Goal: Task Accomplishment & Management: Use online tool/utility

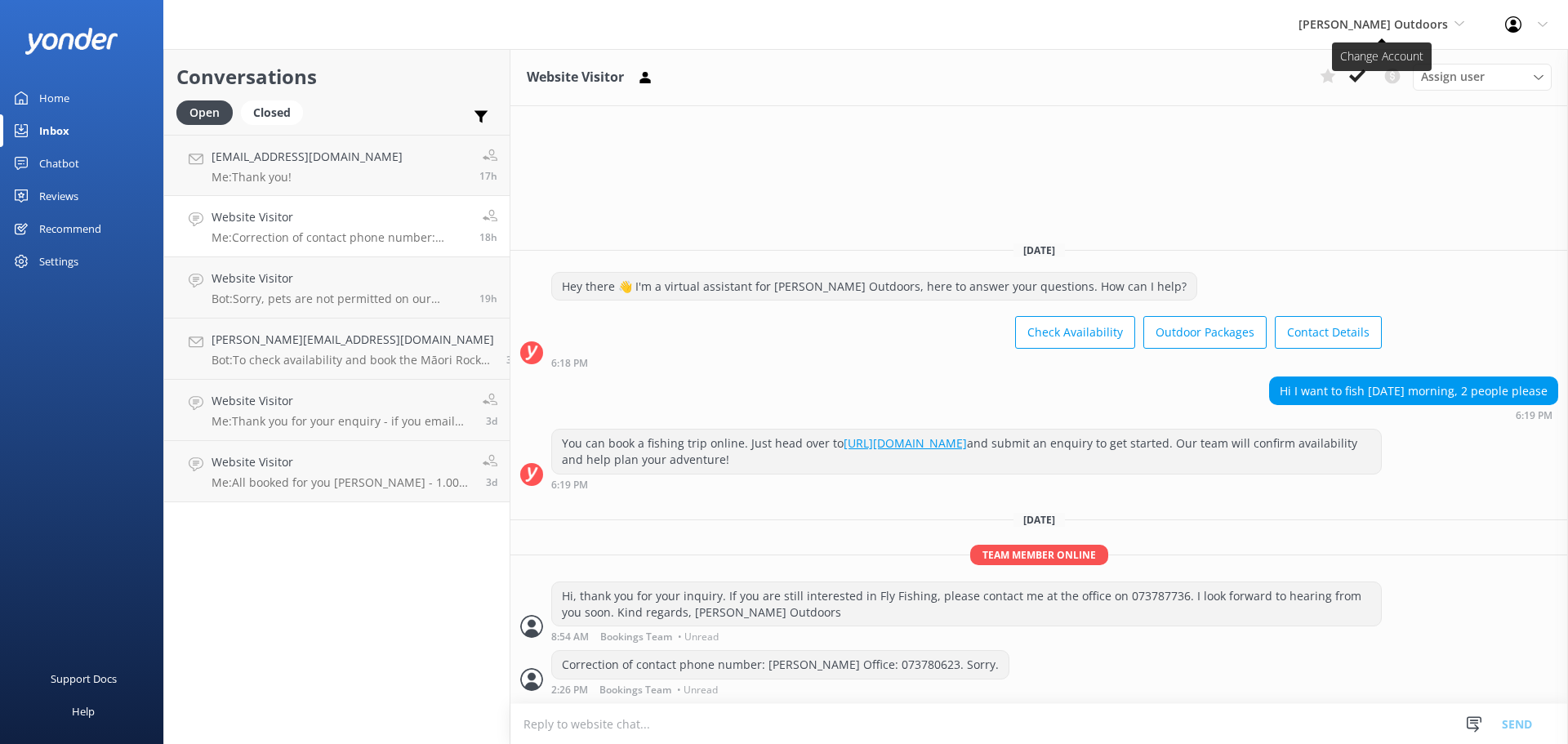
click at [1431, 16] on span "[PERSON_NAME] Outdoors" at bounding box center [1381, 25] width 166 height 18
click at [1376, 102] on link "Taupō Parasail" at bounding box center [1360, 107] width 163 height 39
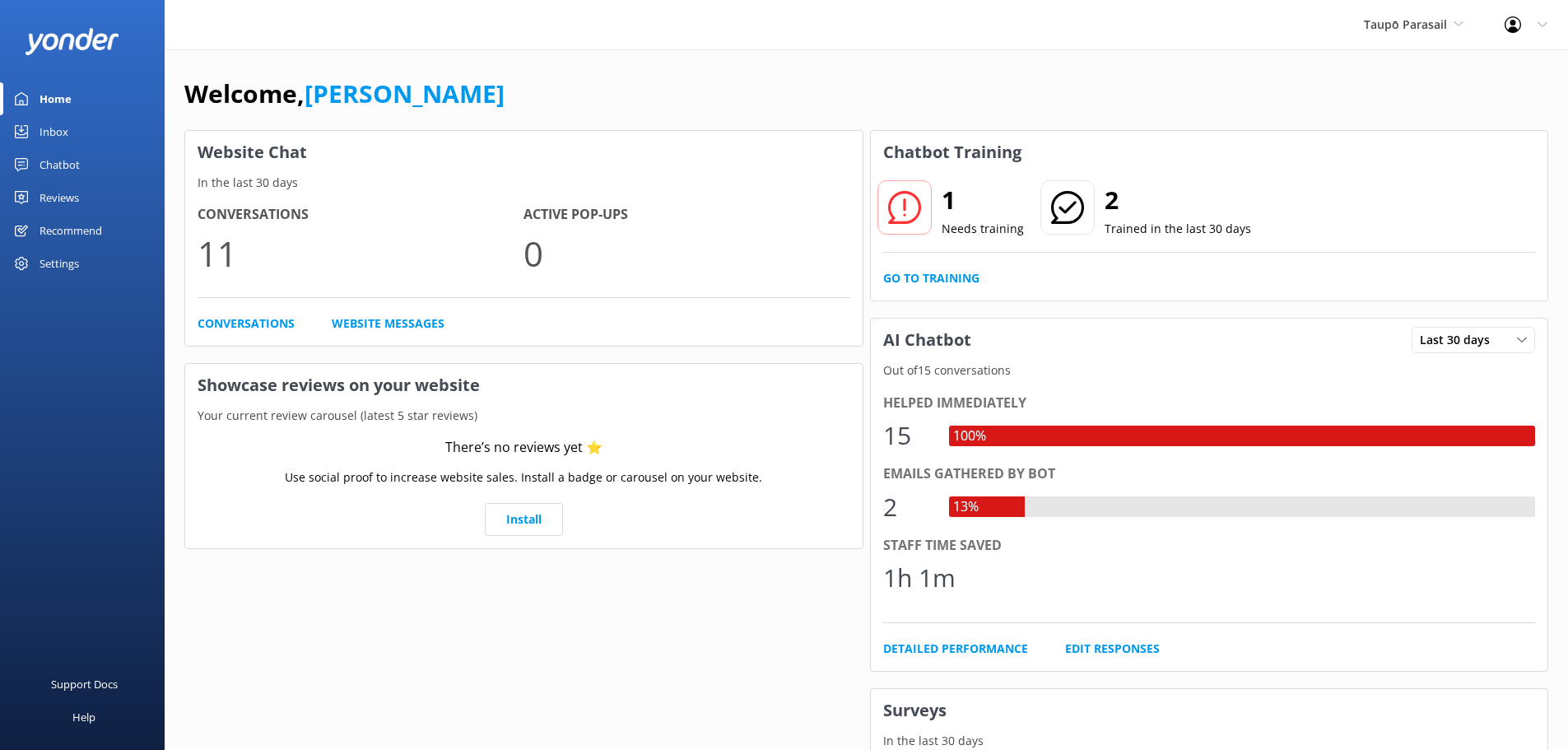
click at [55, 125] on div "Inbox" at bounding box center [54, 131] width 29 height 33
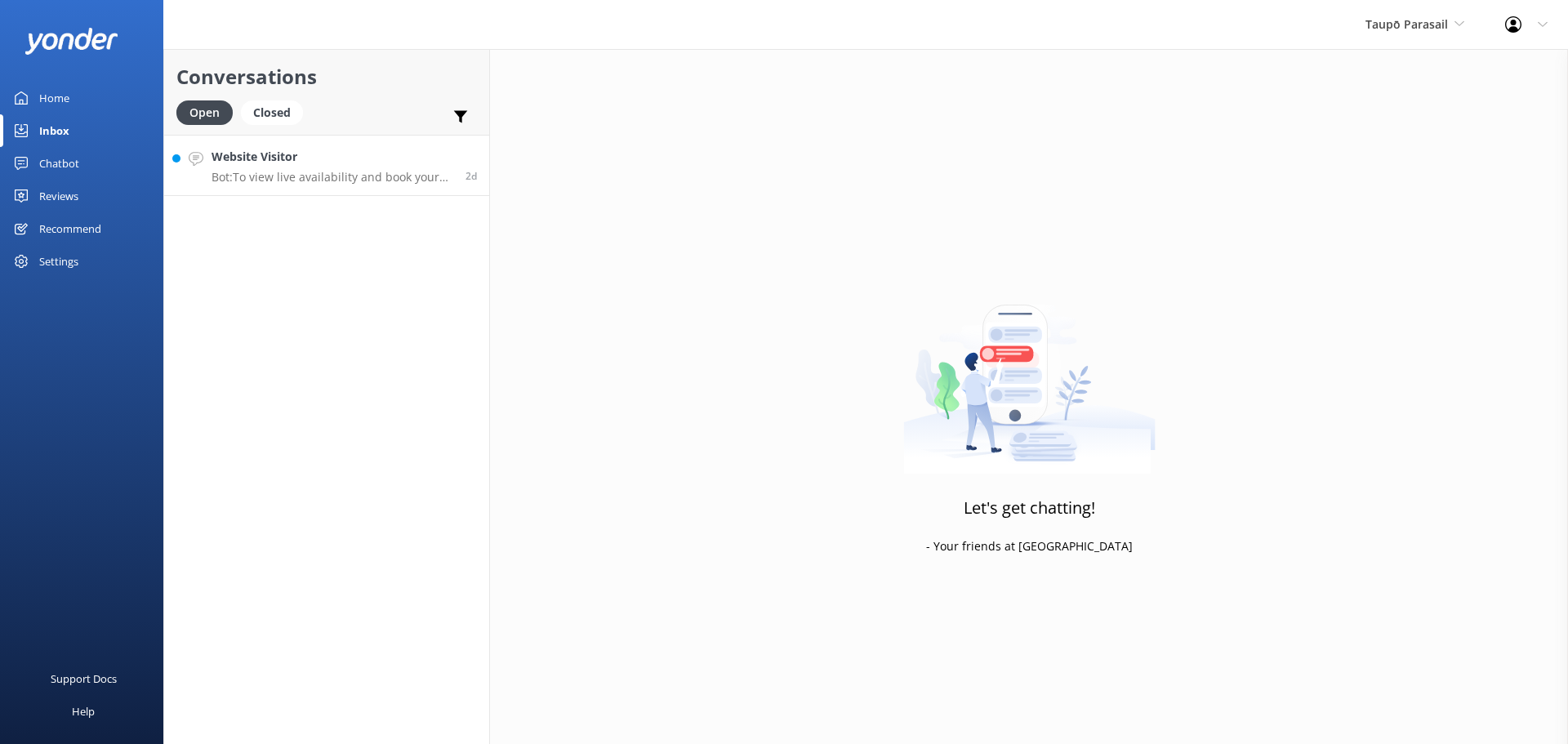
click at [350, 168] on div "Website Visitor Bot: To view live availability and book your Parasail flight, p…" at bounding box center [332, 166] width 242 height 35
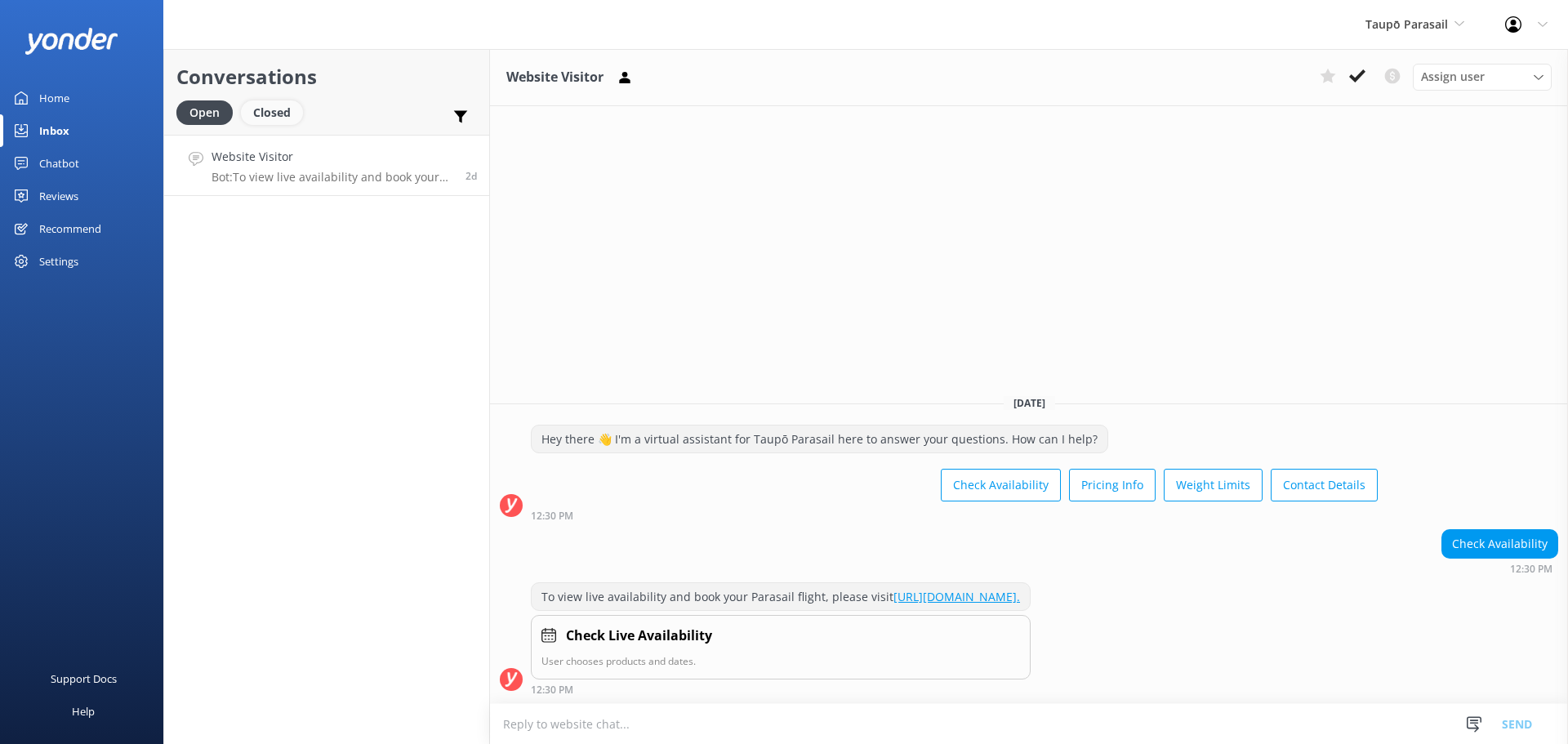
click at [265, 112] on div "Closed" at bounding box center [272, 112] width 62 height 24
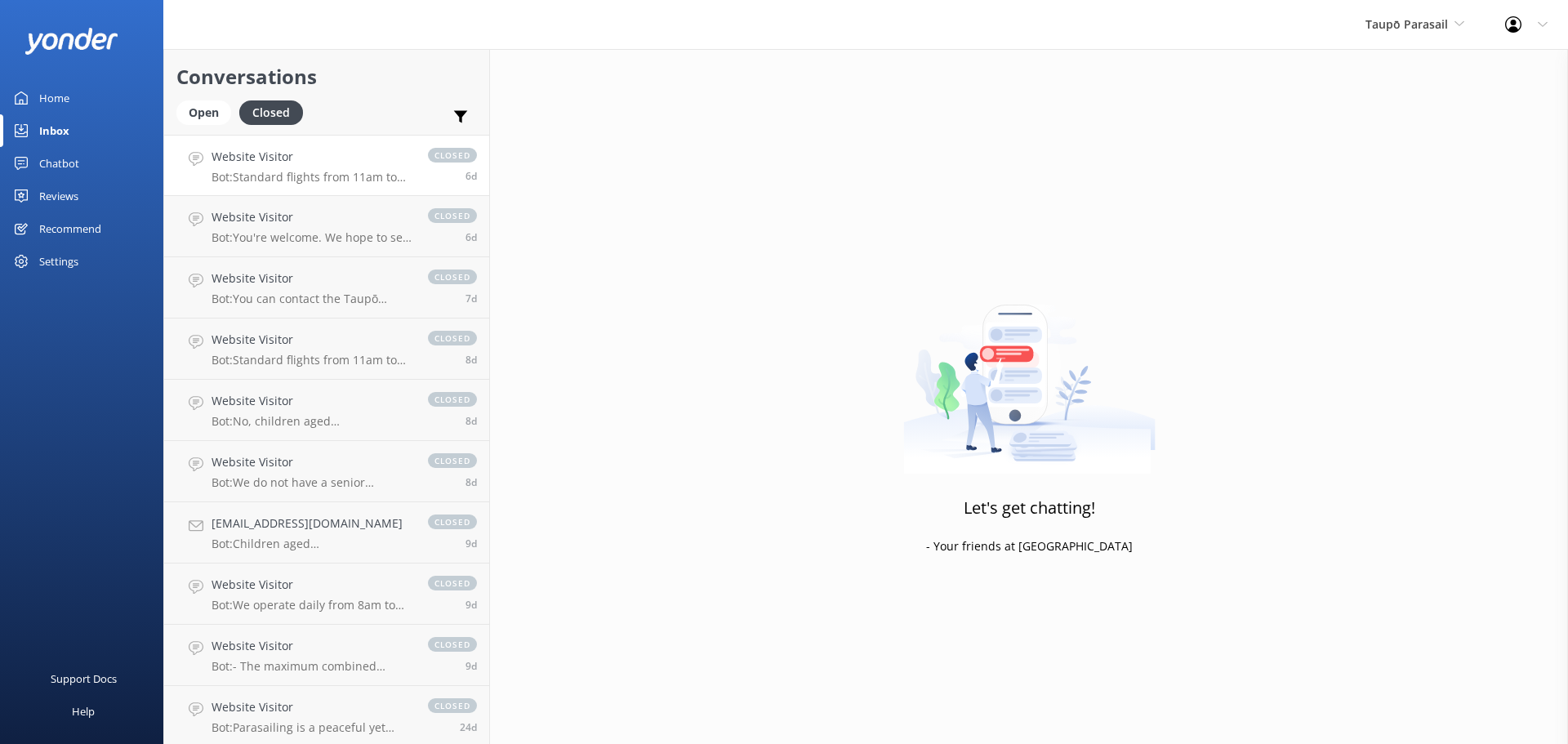
click at [275, 172] on p "Bot: Standard flights from 11am to 6pm start at NZ$179 for solo, [GEOGRAPHIC_DA…" at bounding box center [311, 177] width 200 height 15
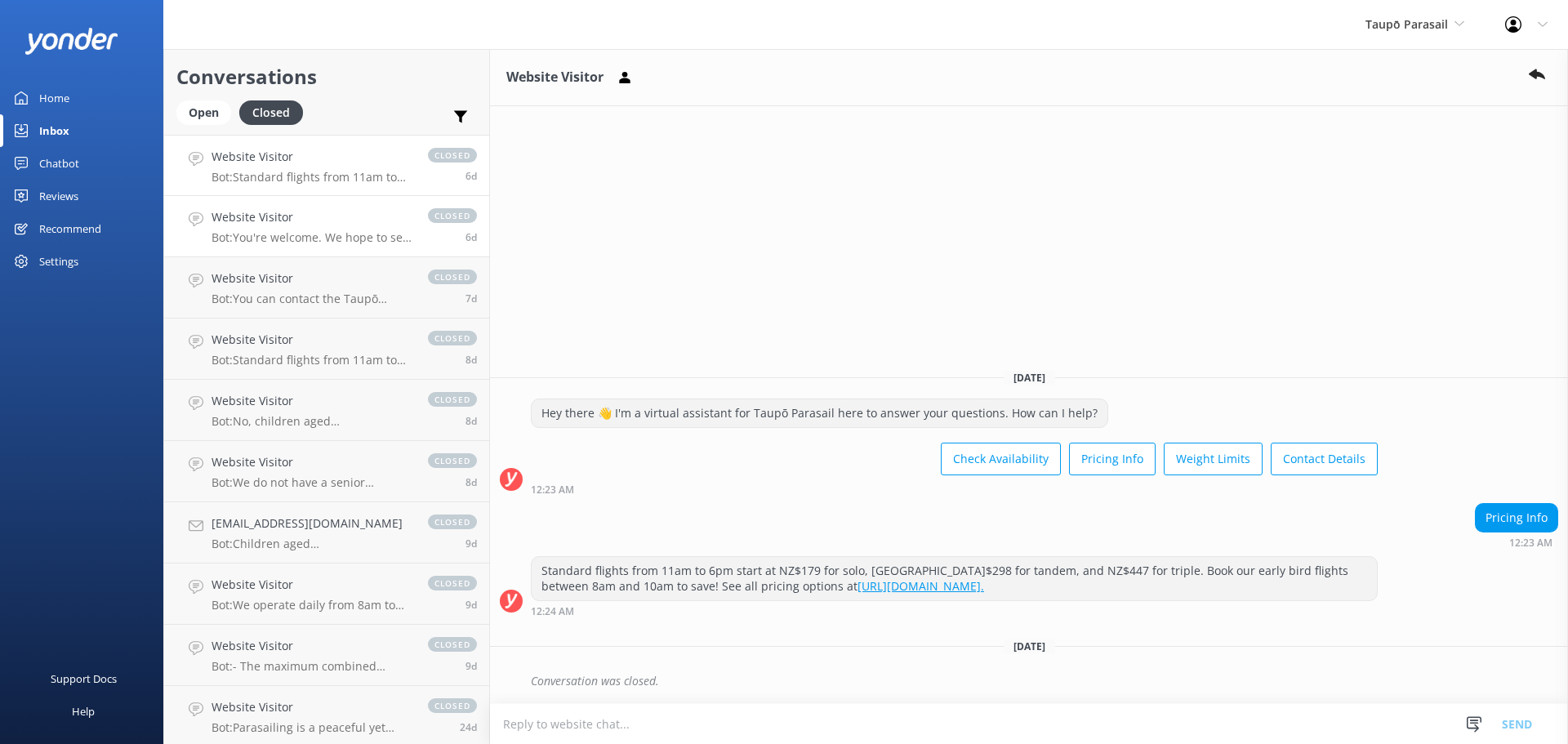
click at [275, 222] on h4 "Website Visitor" at bounding box center [311, 217] width 200 height 18
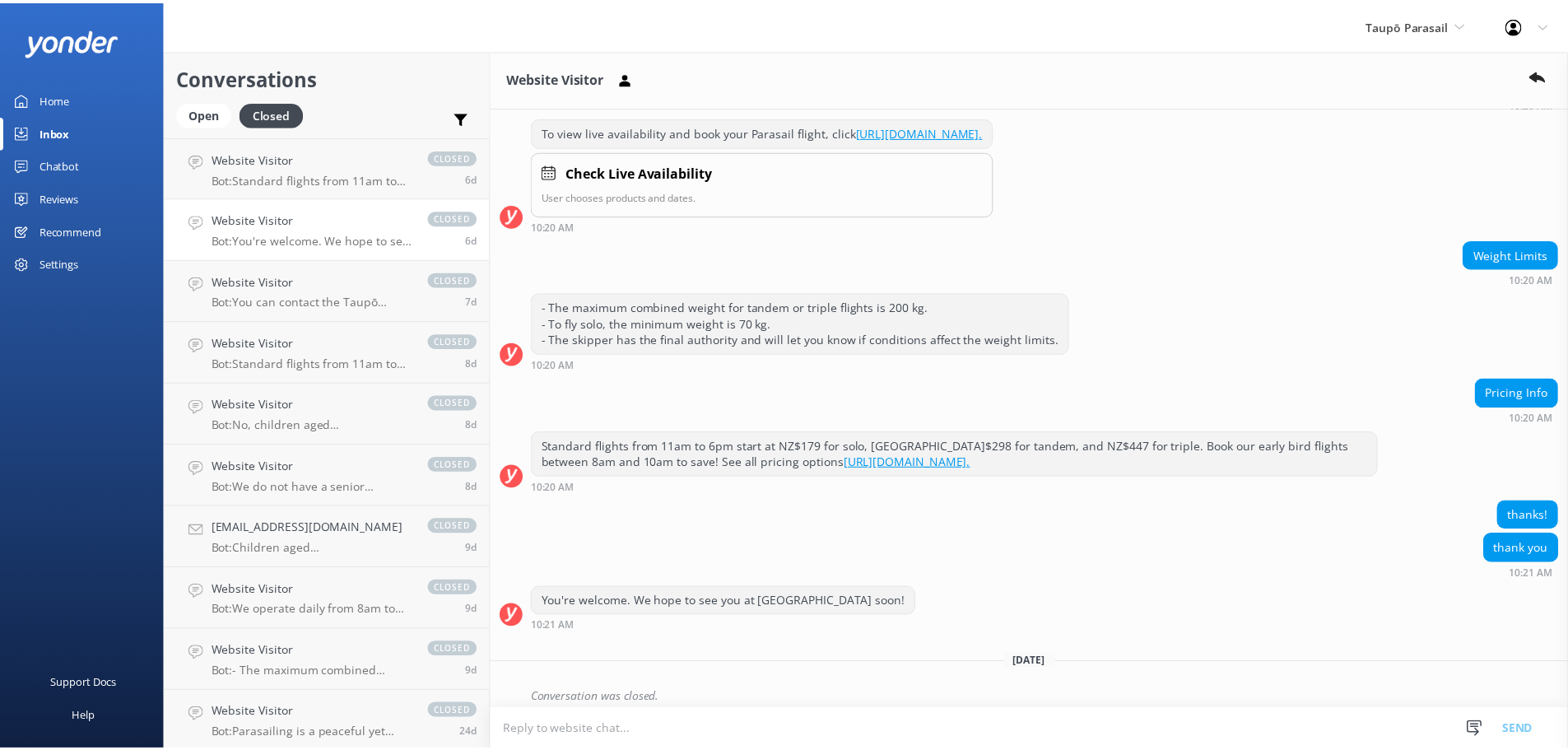
scroll to position [202, 0]
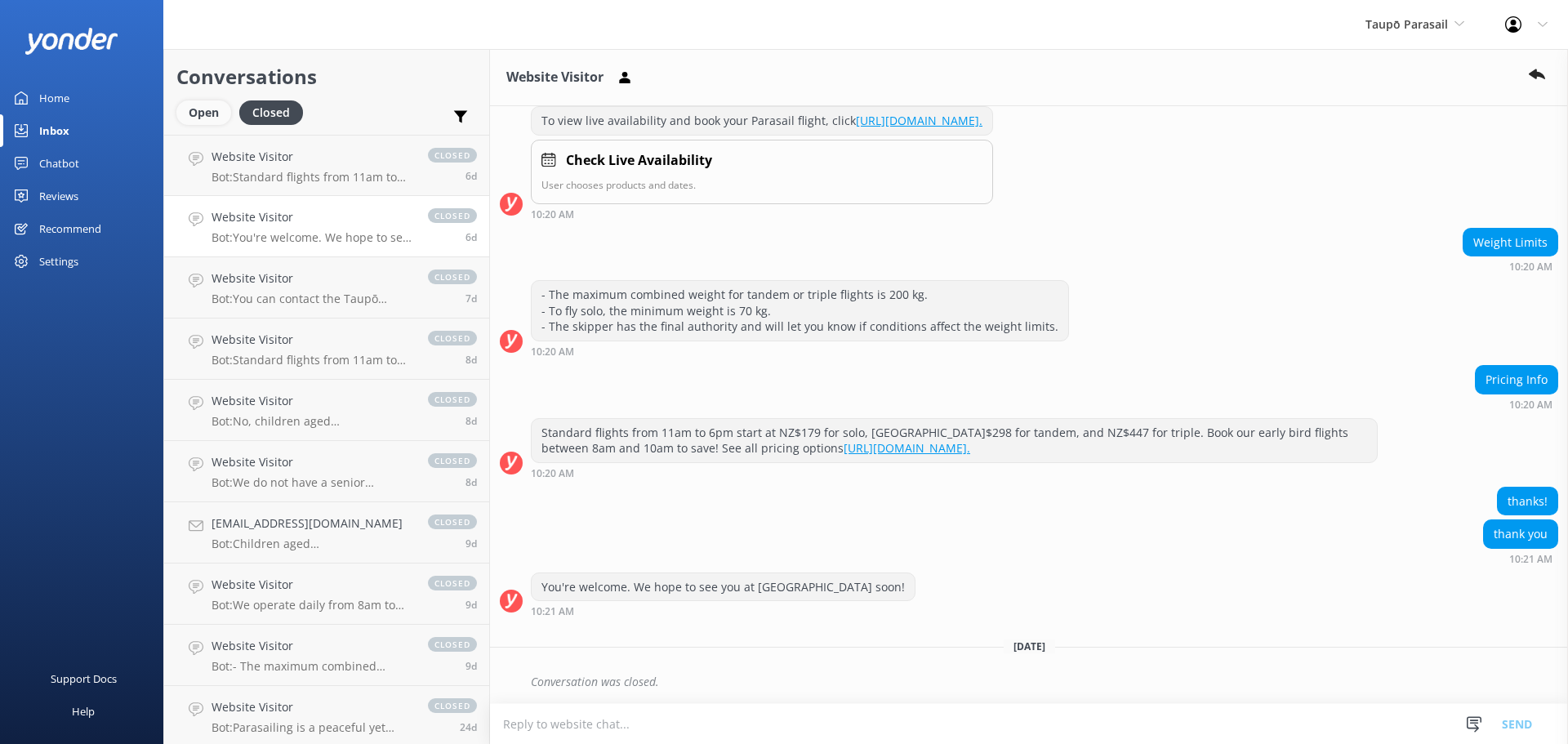
click at [212, 105] on div "Open" at bounding box center [204, 112] width 55 height 24
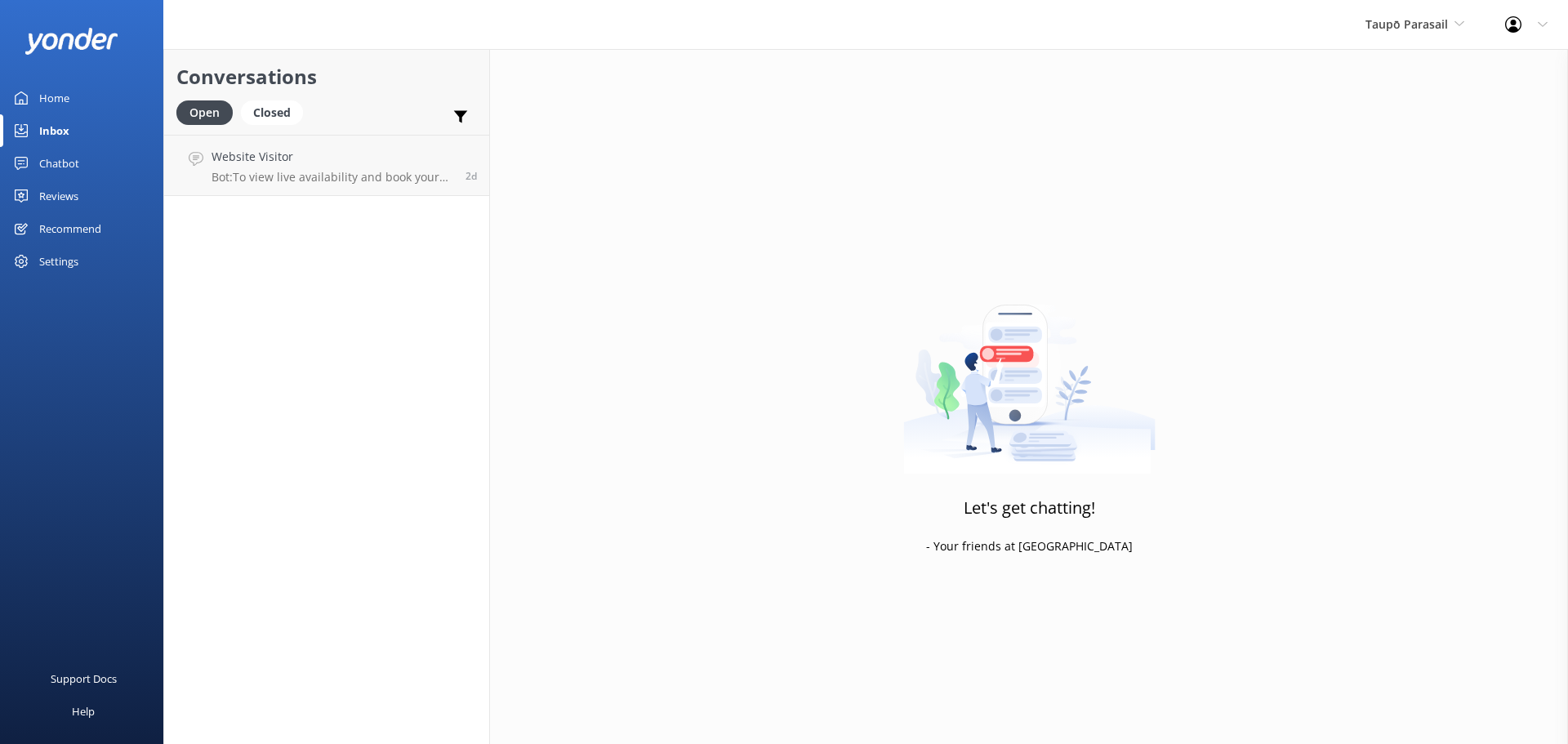
click at [54, 90] on div "Home" at bounding box center [54, 97] width 30 height 32
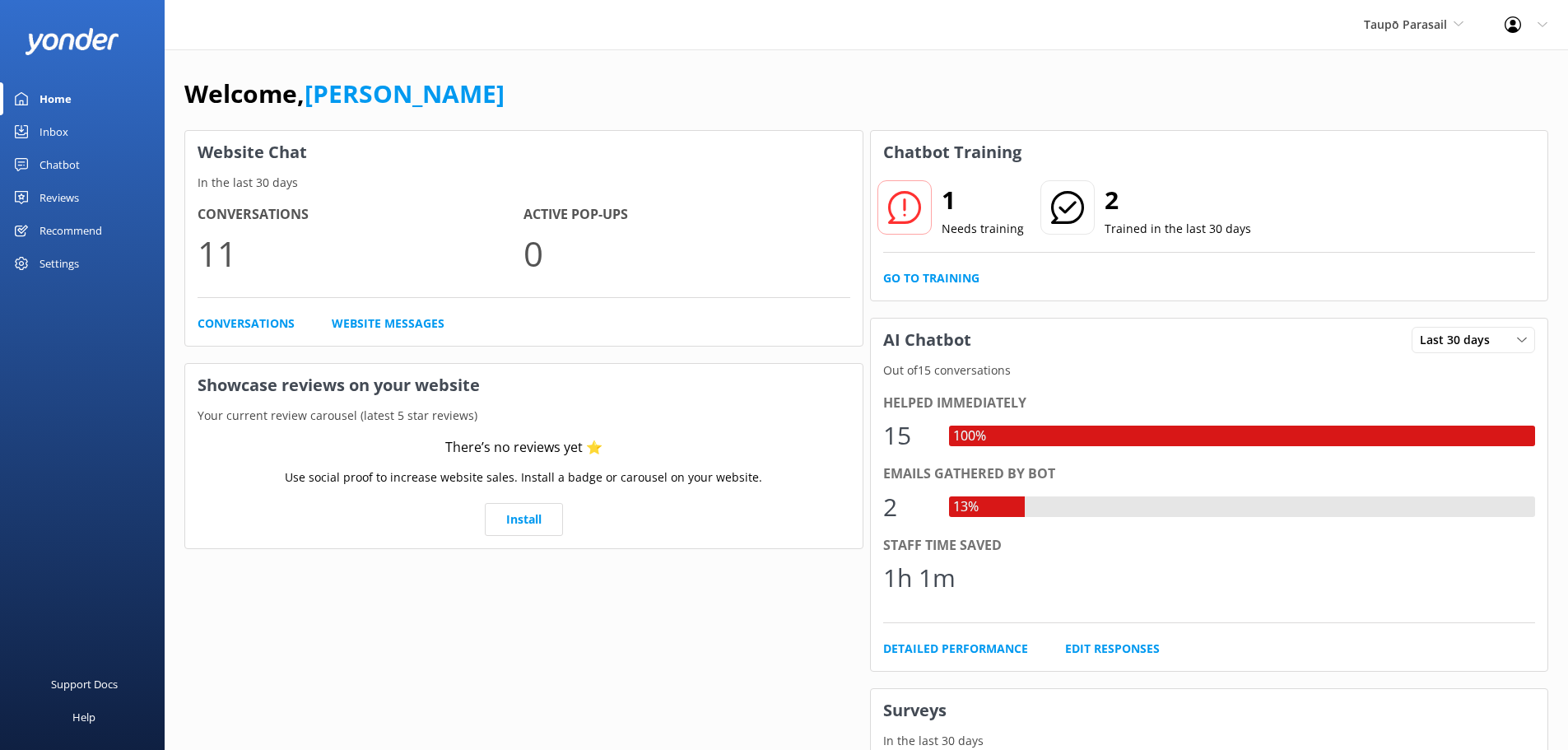
click at [63, 159] on div "Chatbot" at bounding box center [60, 164] width 40 height 33
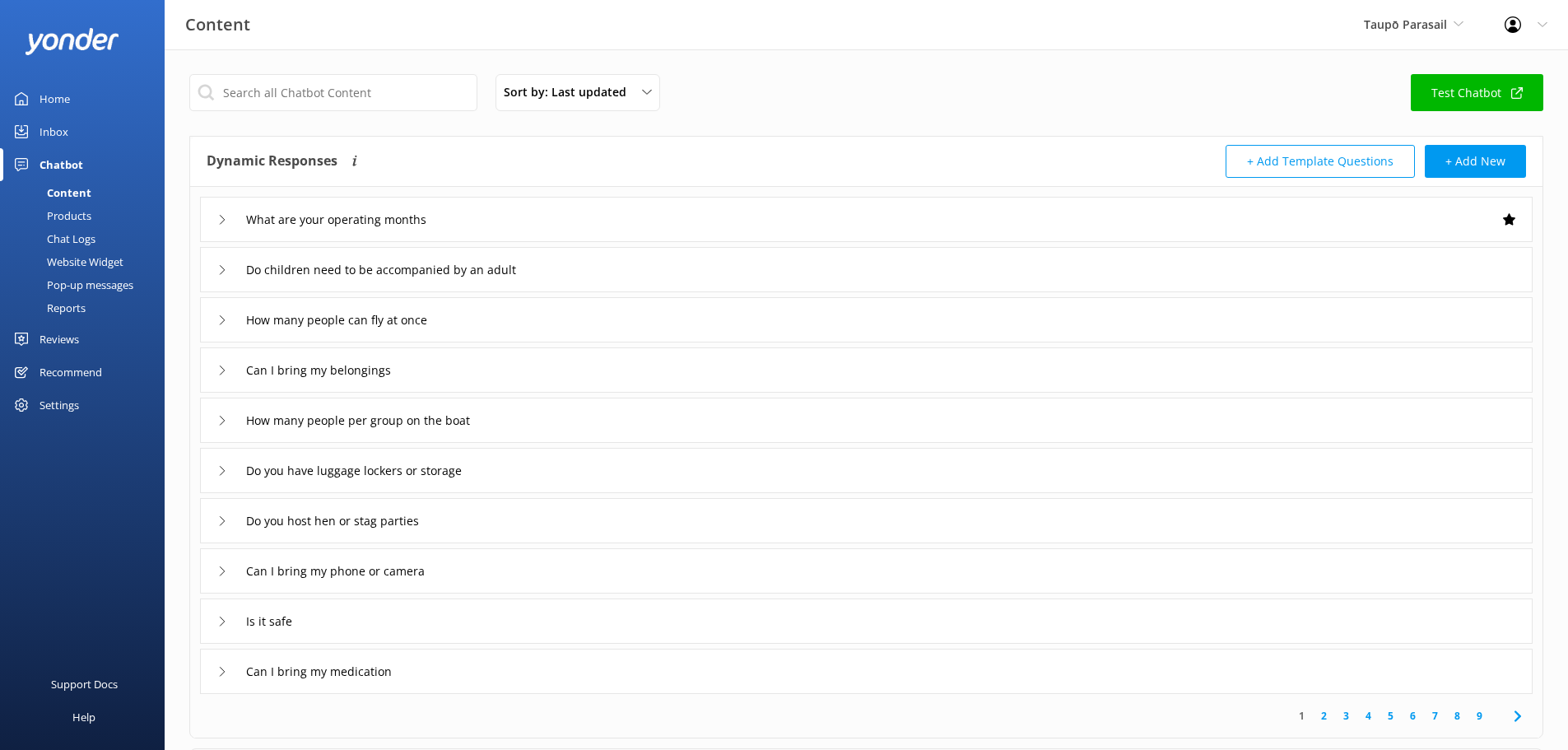
click at [1477, 87] on link "Test Chatbot" at bounding box center [1477, 92] width 132 height 37
click at [1434, 19] on span "Taupō Parasail" at bounding box center [1405, 24] width 83 height 16
click at [1412, 60] on link "[PERSON_NAME] Outdoors" at bounding box center [1425, 69] width 164 height 39
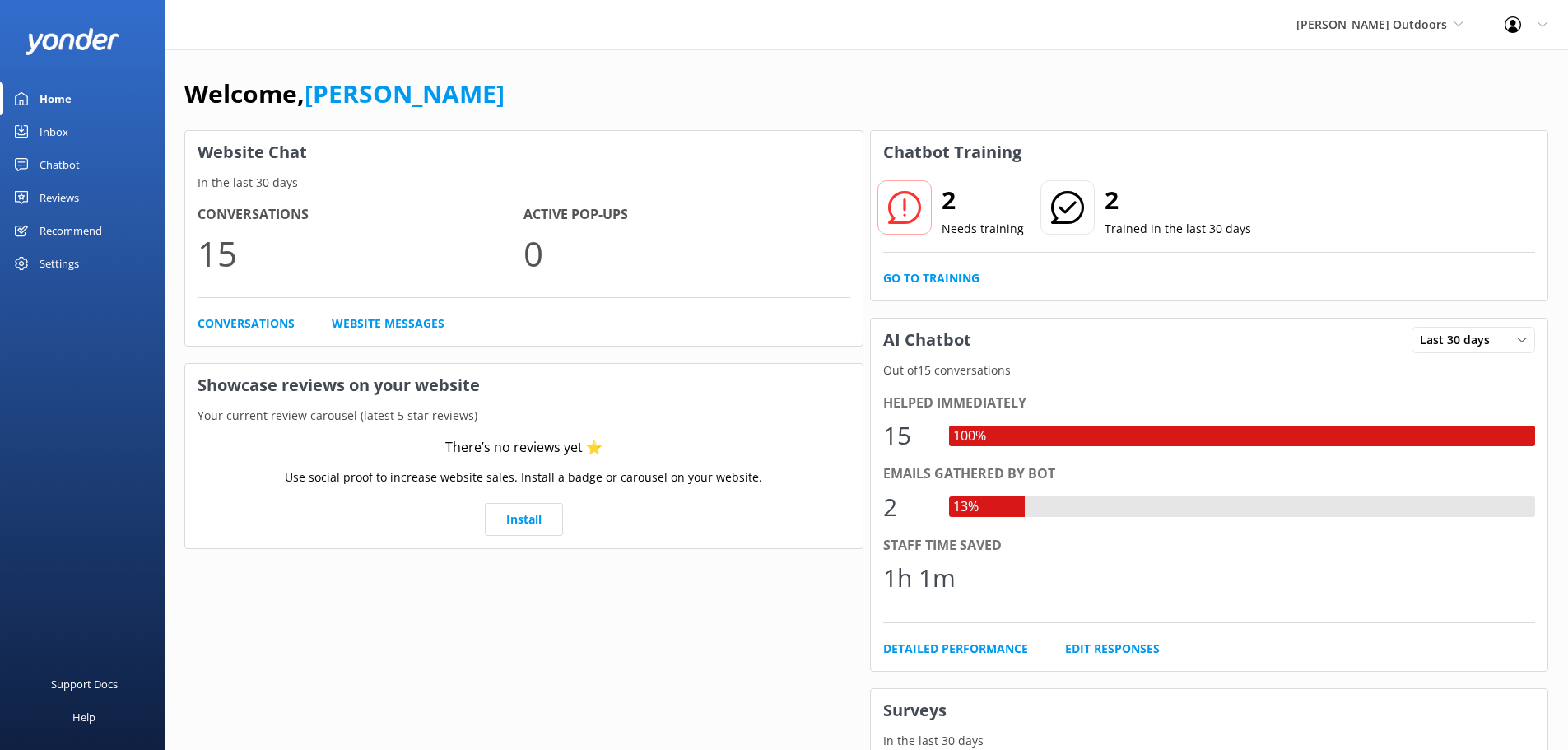
click at [58, 163] on div "Chatbot" at bounding box center [60, 164] width 40 height 33
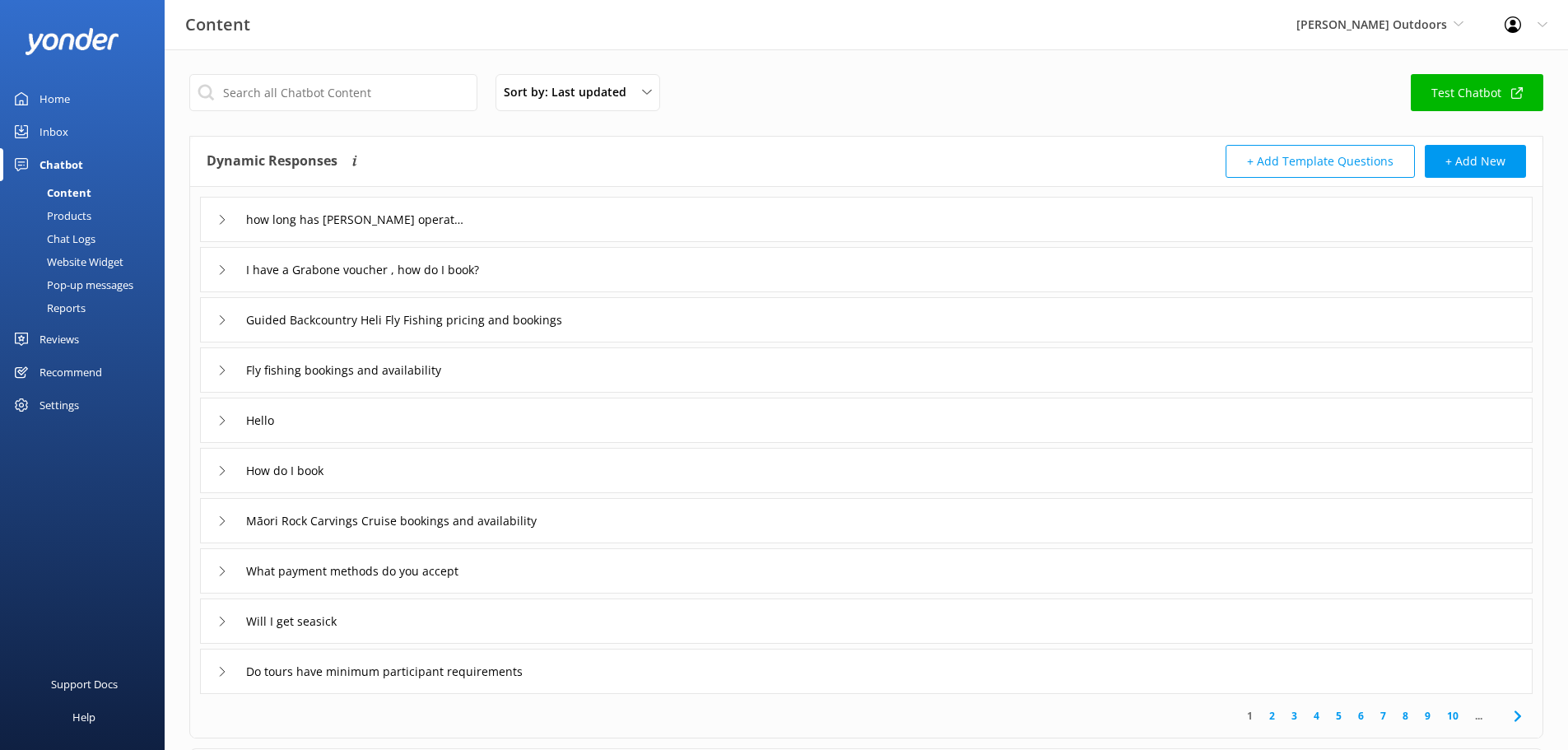
click at [1460, 90] on link "Test Chatbot" at bounding box center [1477, 92] width 132 height 37
